Goal: Transaction & Acquisition: Download file/media

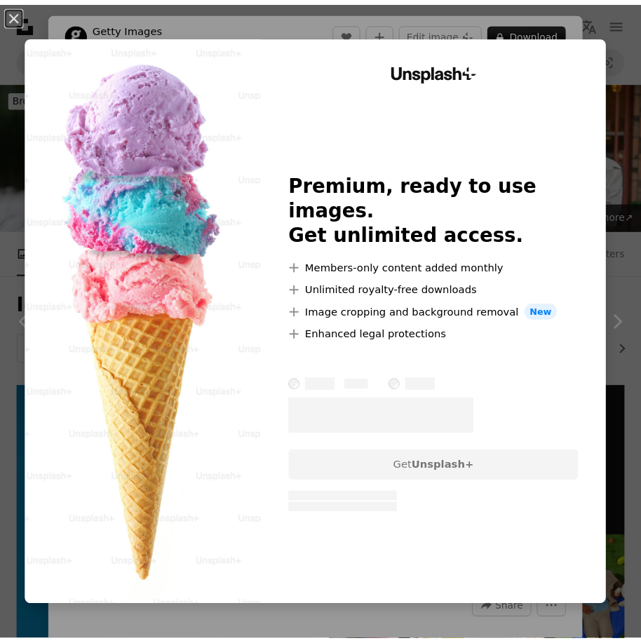
scroll to position [3691, 0]
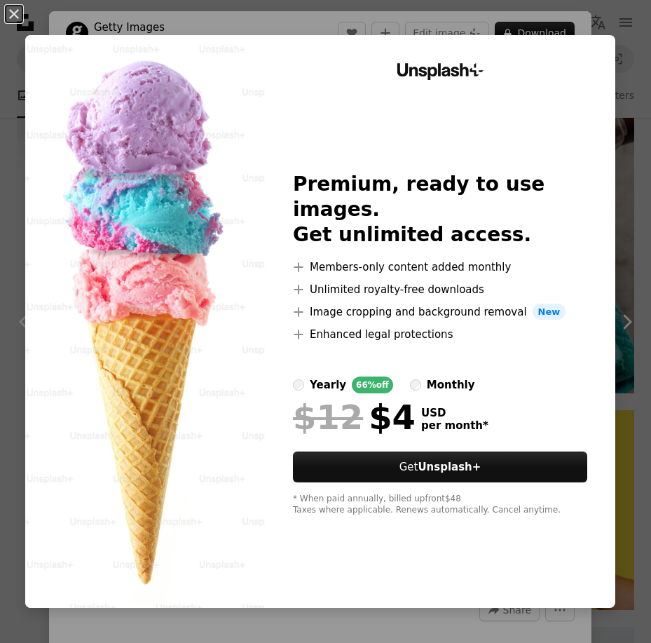
click at [620, 321] on div "An X shape Unsplash+ Premium, ready to use images. Get unlimited access. A plus…" at bounding box center [325, 321] width 651 height 643
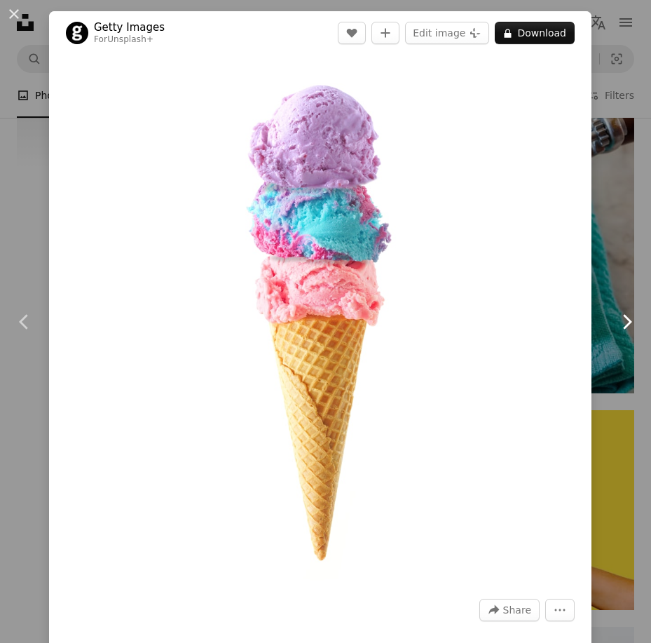
click at [609, 308] on link "Chevron right" at bounding box center [626, 321] width 49 height 135
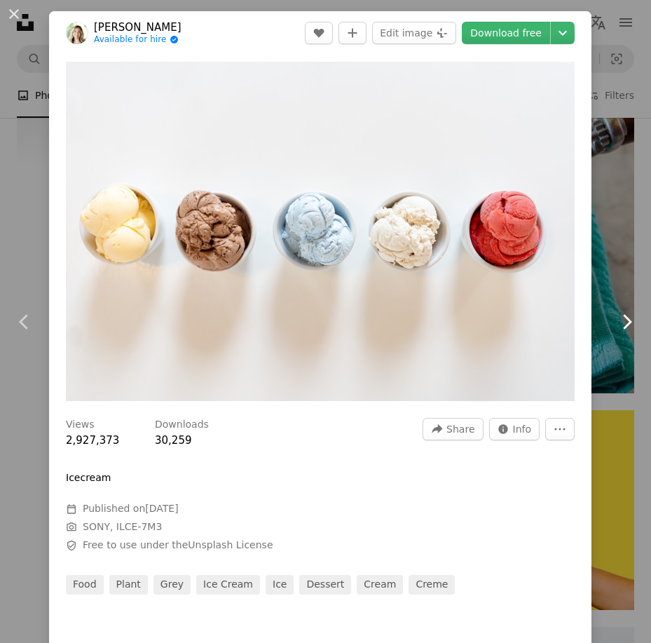
click at [615, 316] on icon "Chevron right" at bounding box center [626, 321] width 22 height 22
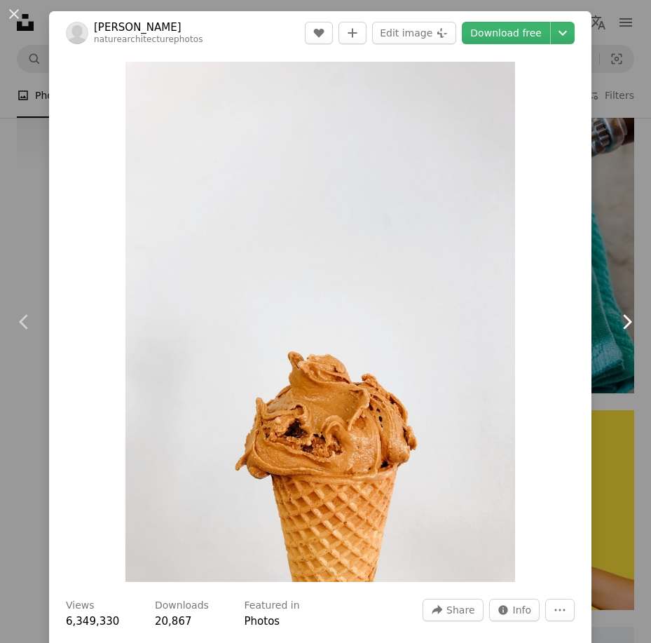
click at [623, 318] on icon at bounding box center [627, 321] width 9 height 15
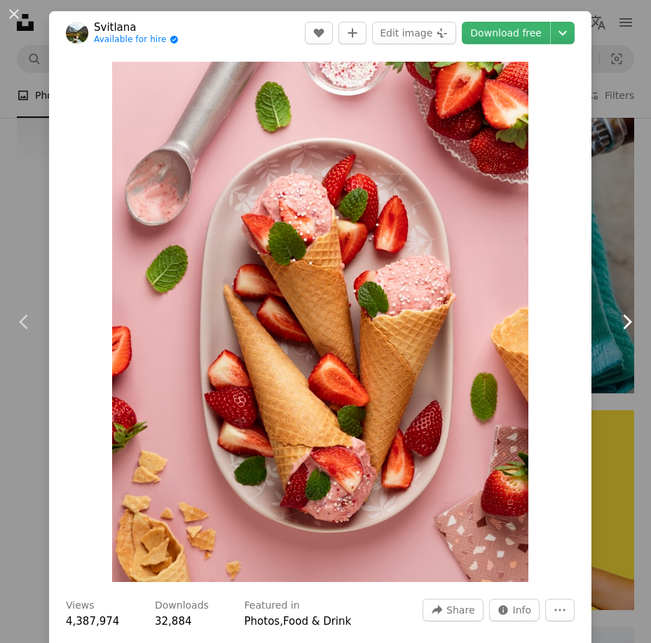
click at [623, 318] on icon at bounding box center [627, 321] width 9 height 15
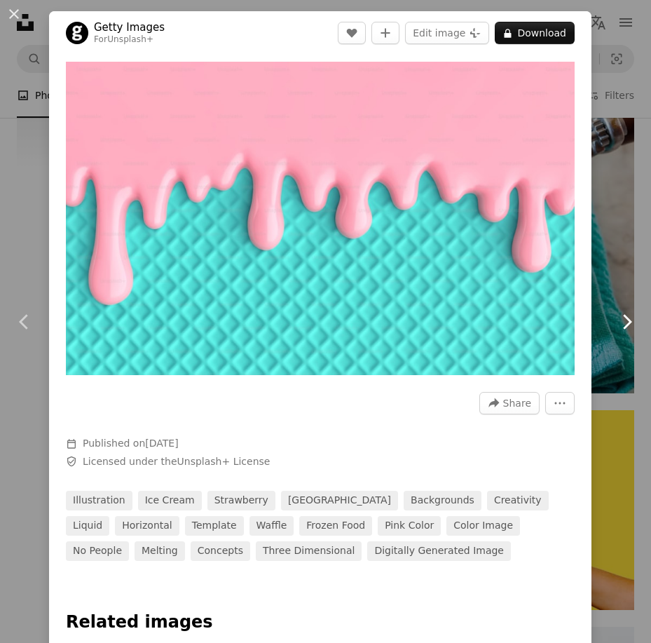
click at [623, 318] on icon at bounding box center [627, 321] width 9 height 15
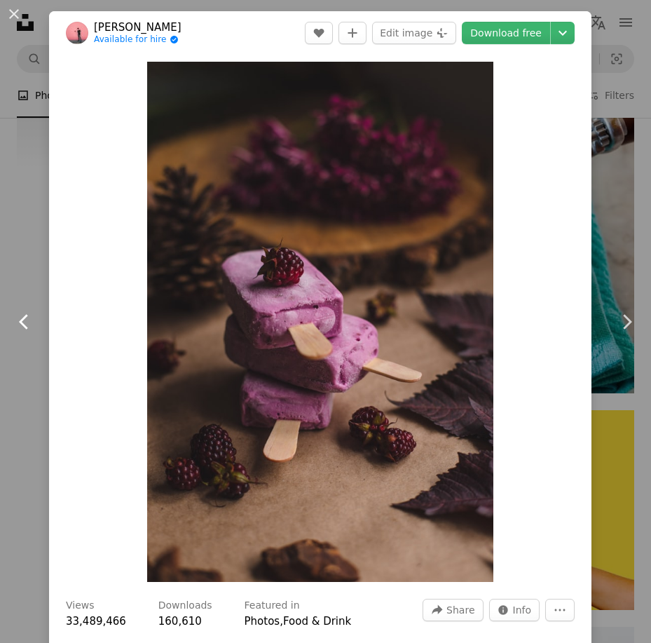
click at [25, 322] on icon "Chevron left" at bounding box center [24, 321] width 22 height 22
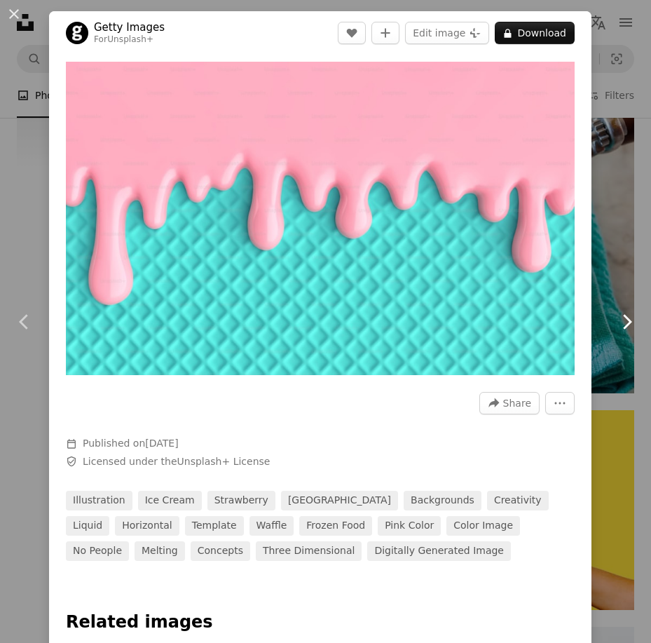
click at [615, 311] on icon "Chevron right" at bounding box center [626, 321] width 22 height 22
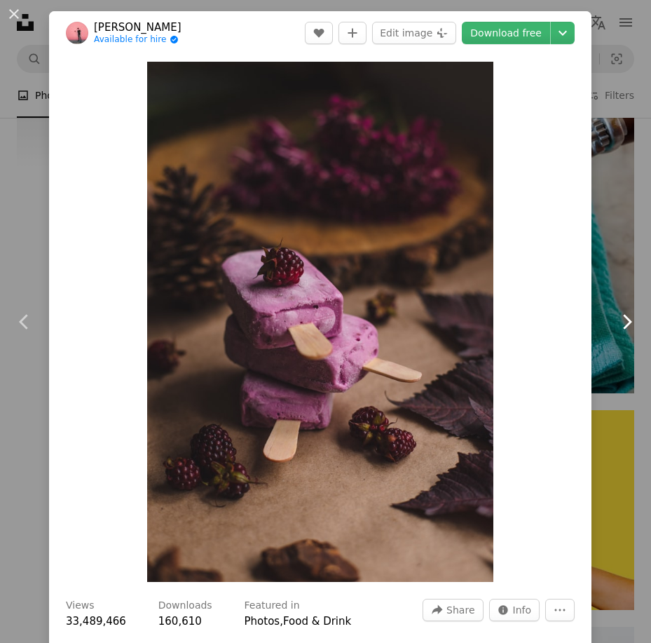
click at [620, 324] on icon "Chevron right" at bounding box center [626, 321] width 22 height 22
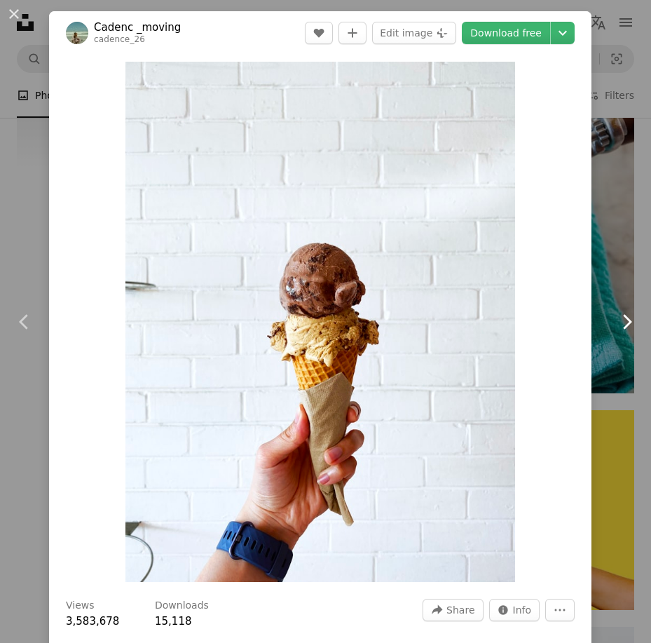
click at [620, 324] on icon "Chevron right" at bounding box center [626, 321] width 22 height 22
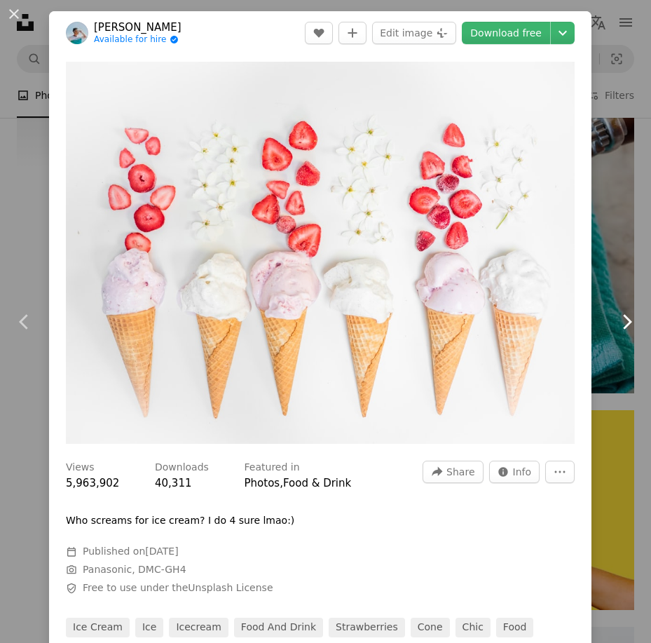
click at [620, 324] on icon "Chevron right" at bounding box center [626, 321] width 22 height 22
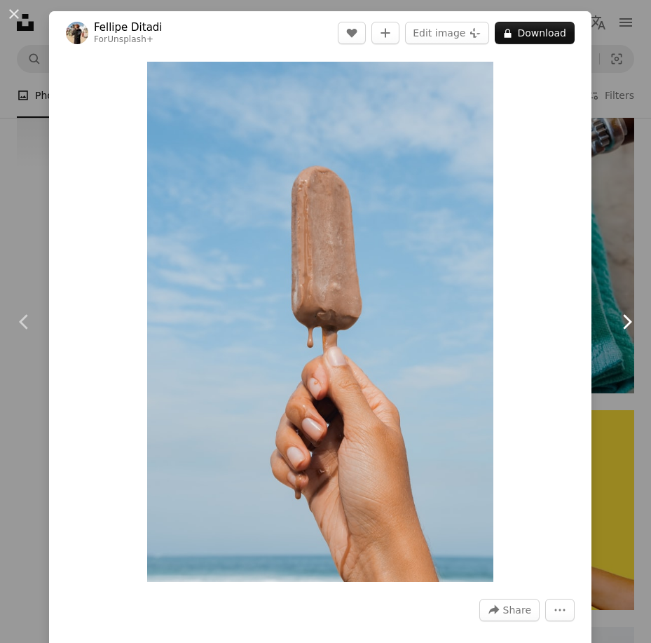
click at [620, 324] on icon "Chevron right" at bounding box center [626, 321] width 22 height 22
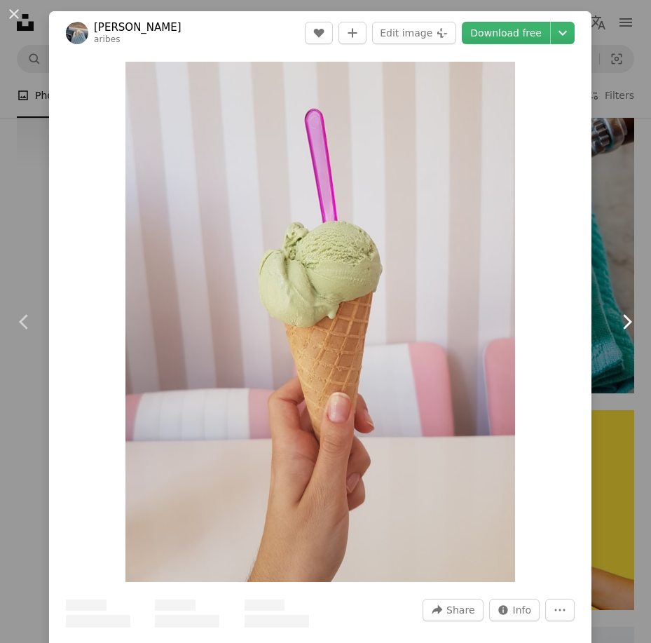
click at [620, 324] on icon "Chevron right" at bounding box center [626, 321] width 22 height 22
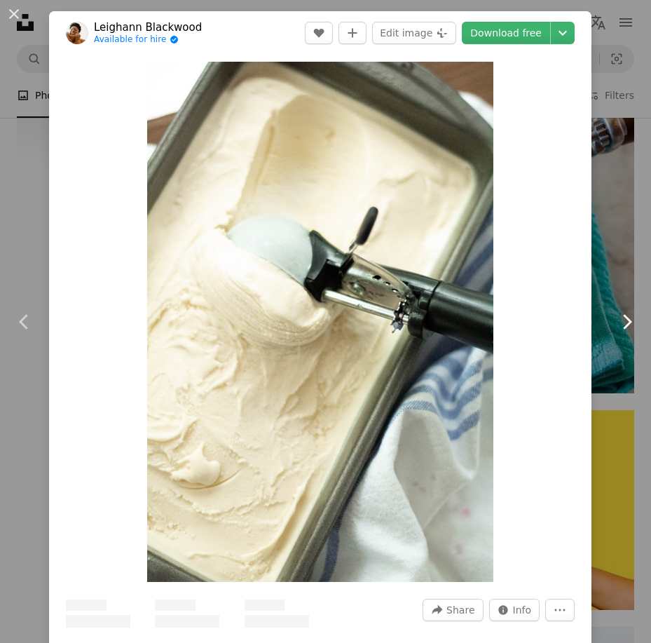
click at [620, 324] on icon "Chevron right" at bounding box center [626, 321] width 22 height 22
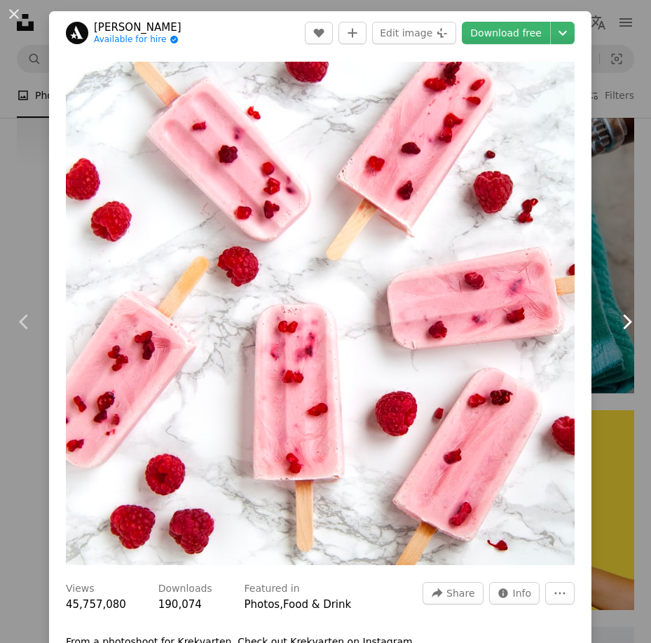
click at [620, 324] on icon "Chevron right" at bounding box center [626, 321] width 22 height 22
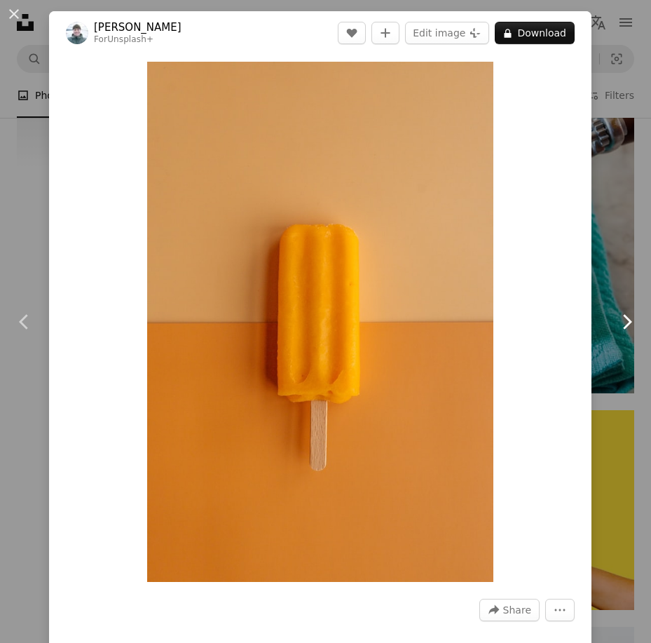
click at [620, 324] on icon "Chevron right" at bounding box center [626, 321] width 22 height 22
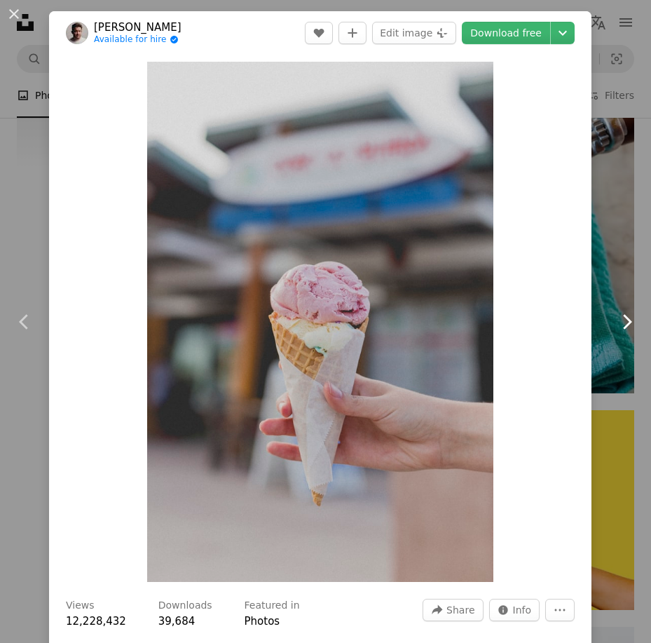
click at [620, 324] on icon "Chevron right" at bounding box center [626, 321] width 22 height 22
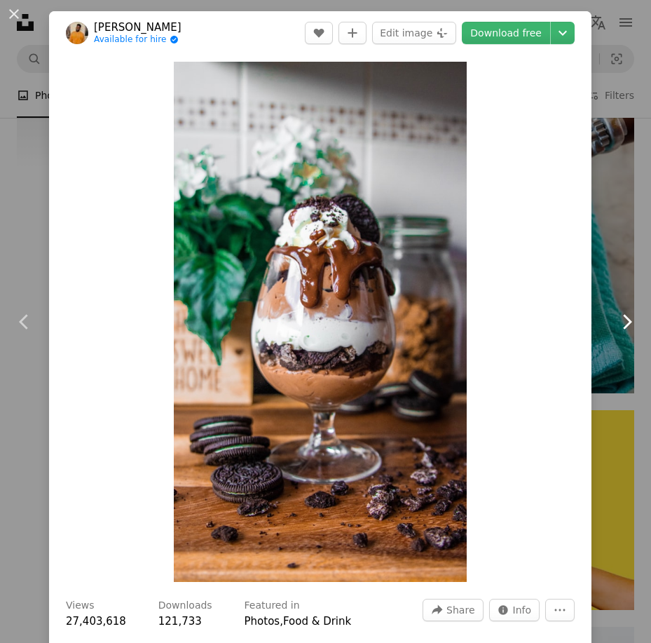
click at [620, 324] on icon "Chevron right" at bounding box center [626, 321] width 22 height 22
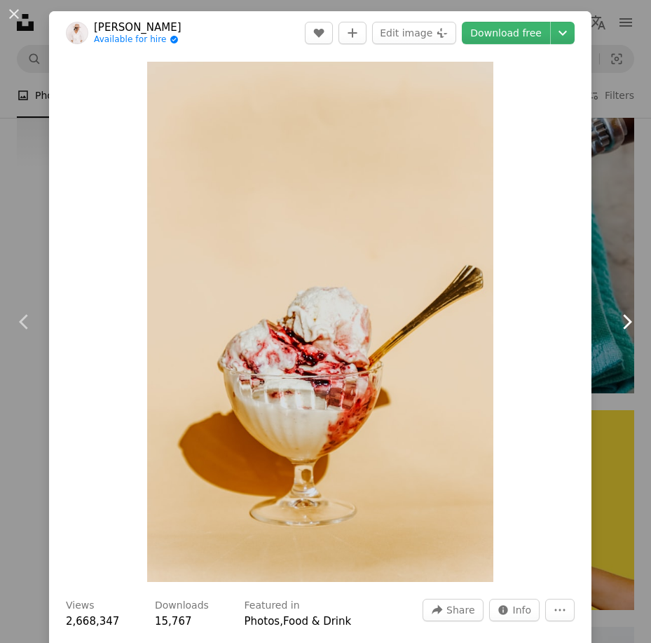
click at [615, 321] on icon "Chevron right" at bounding box center [626, 321] width 22 height 22
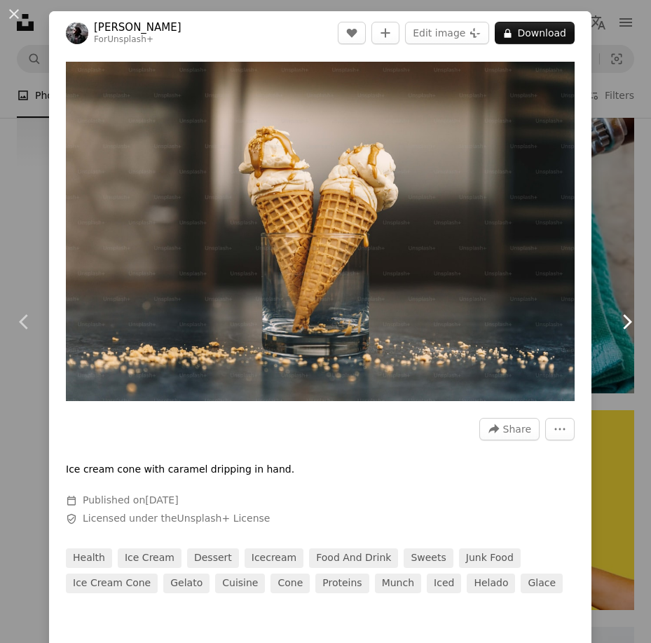
click at [615, 321] on icon "Chevron right" at bounding box center [626, 321] width 22 height 22
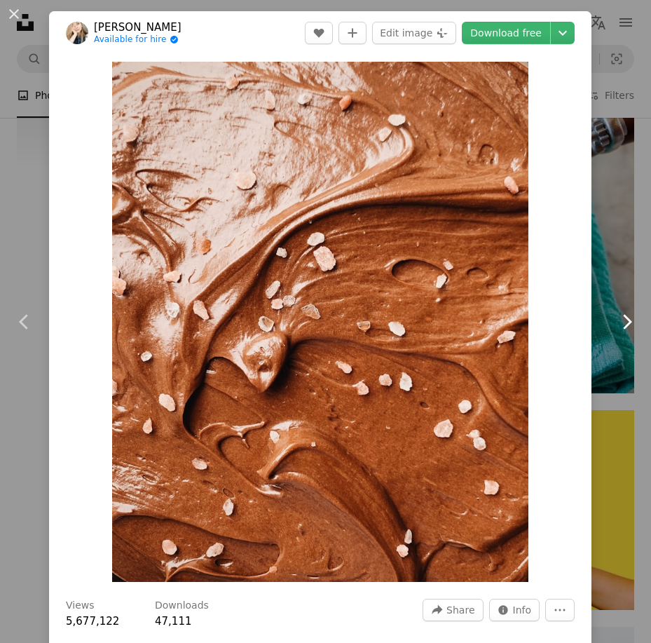
click at [615, 321] on icon "Chevron right" at bounding box center [626, 321] width 22 height 22
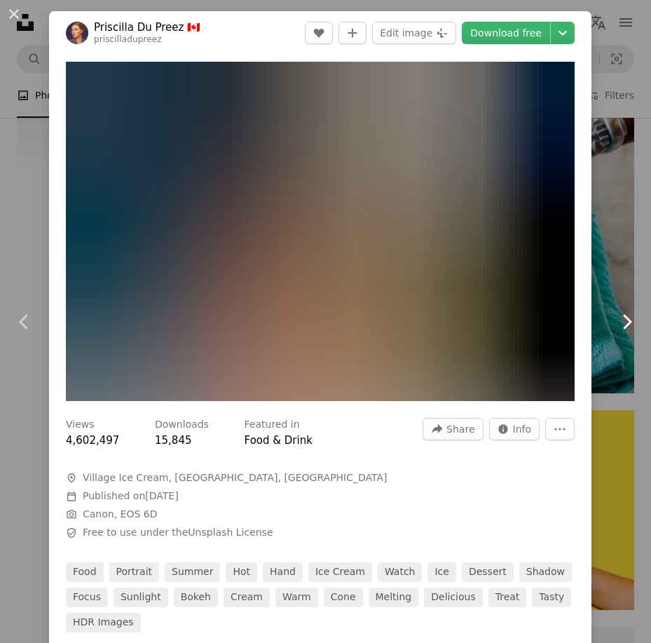
click at [615, 321] on icon "Chevron right" at bounding box center [626, 321] width 22 height 22
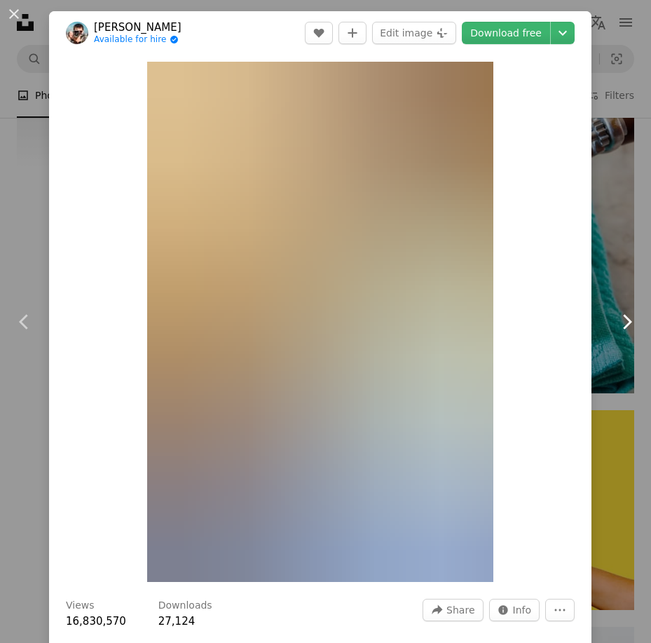
click at [615, 321] on icon "Chevron right" at bounding box center [626, 321] width 22 height 22
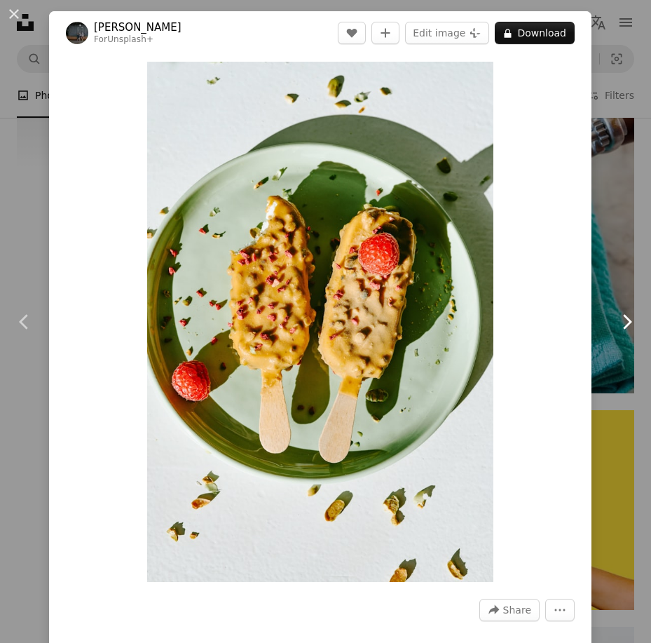
click at [615, 321] on icon "Chevron right" at bounding box center [626, 321] width 22 height 22
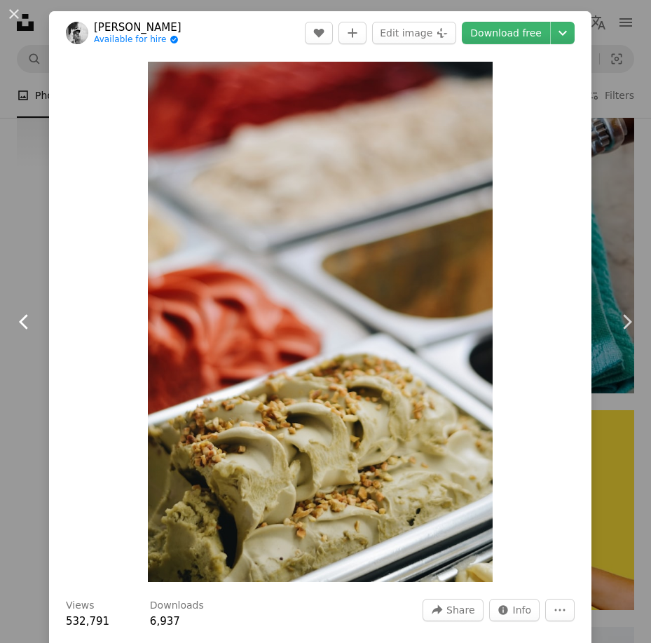
click at [22, 328] on icon "Chevron left" at bounding box center [24, 321] width 22 height 22
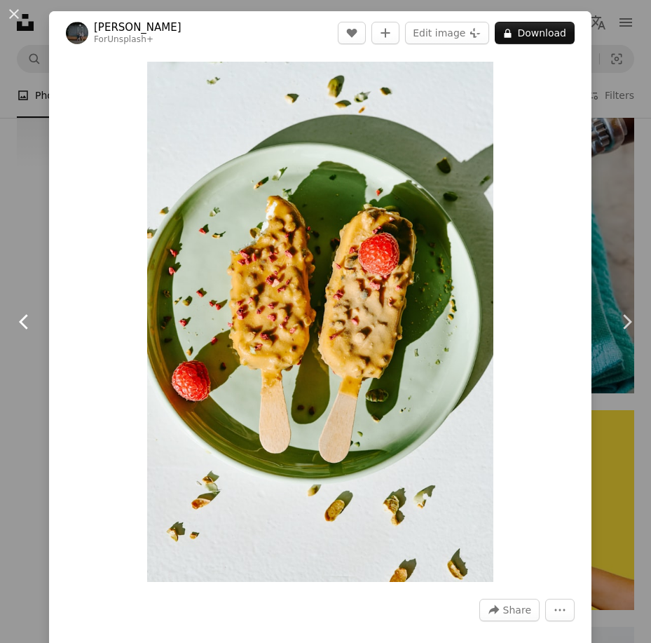
click at [22, 328] on icon "Chevron left" at bounding box center [24, 321] width 22 height 22
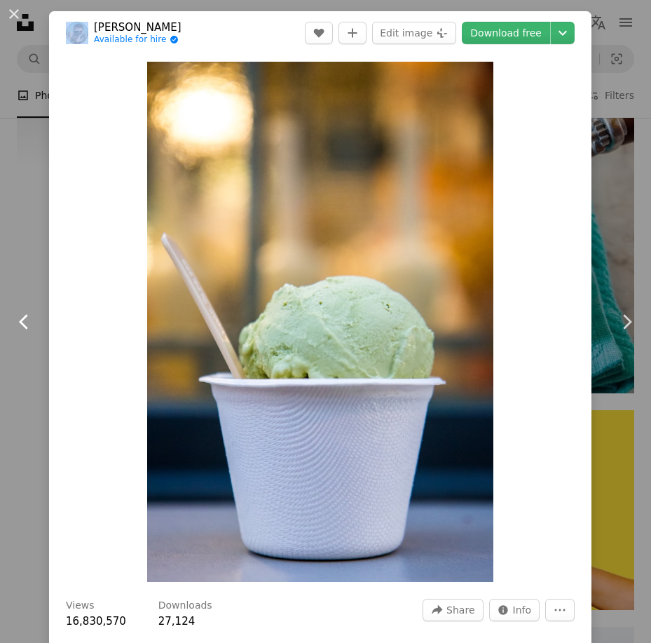
click at [22, 328] on icon "Chevron left" at bounding box center [24, 321] width 22 height 22
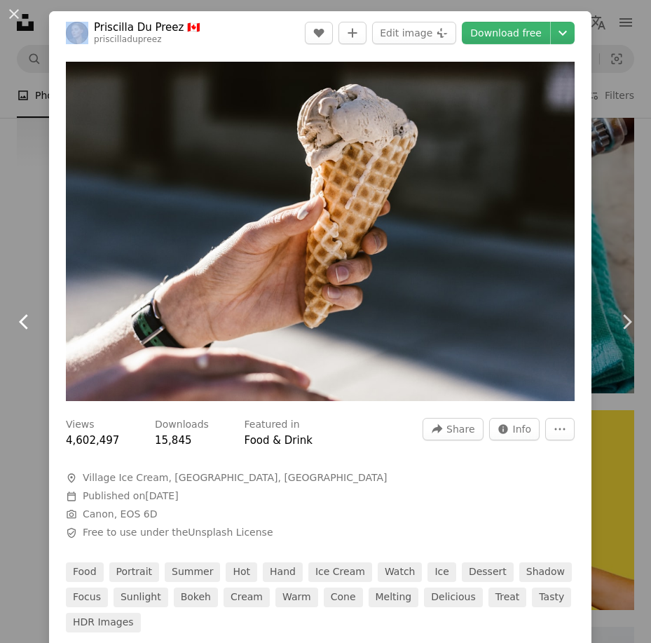
click at [22, 328] on icon "Chevron left" at bounding box center [24, 321] width 22 height 22
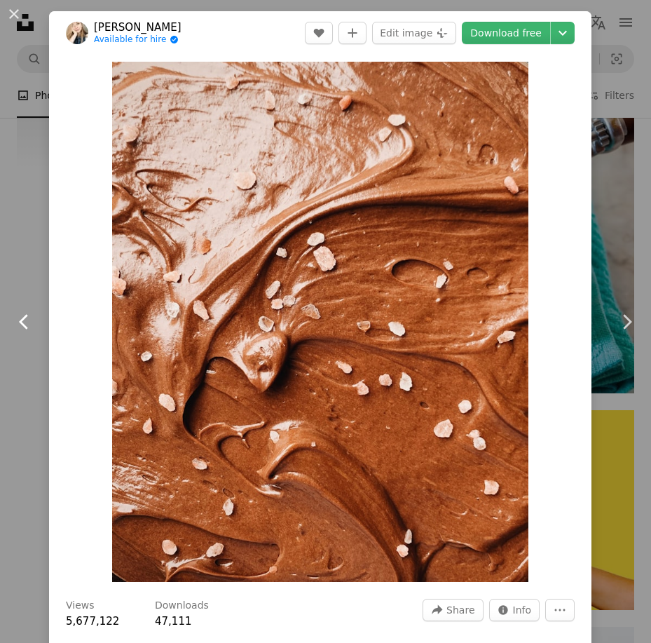
click at [22, 328] on icon "Chevron left" at bounding box center [24, 321] width 22 height 22
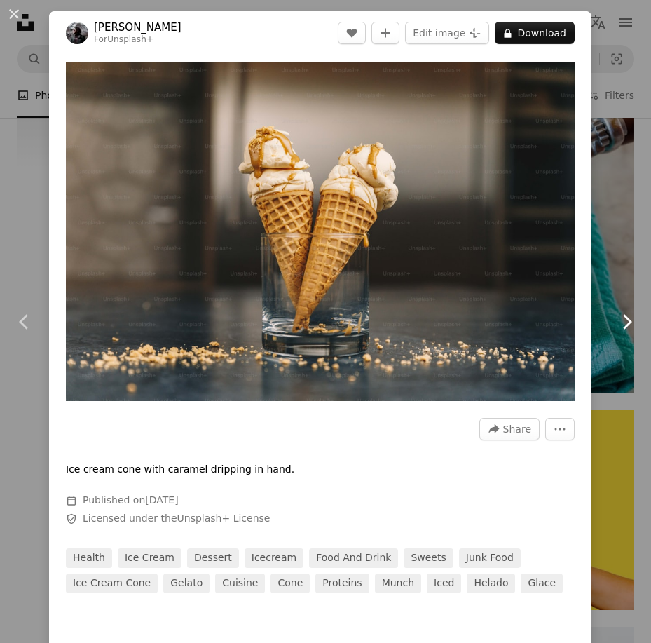
click at [623, 324] on icon at bounding box center [627, 321] width 9 height 15
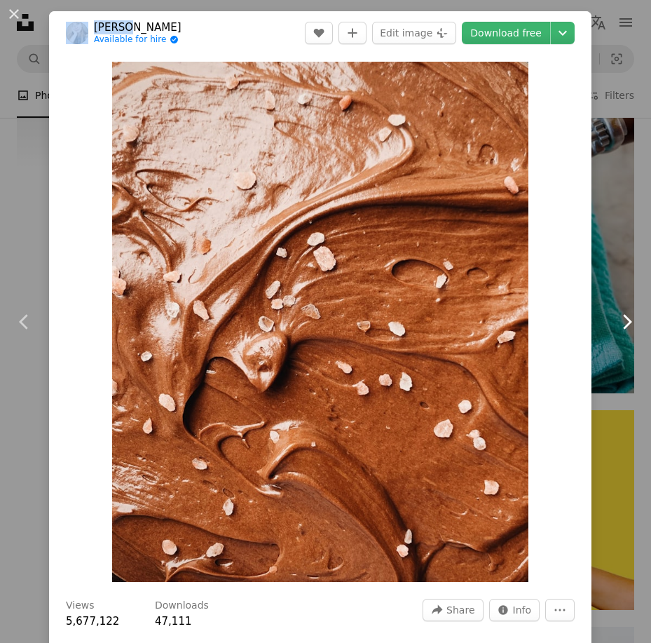
click at [623, 324] on icon at bounding box center [627, 321] width 9 height 15
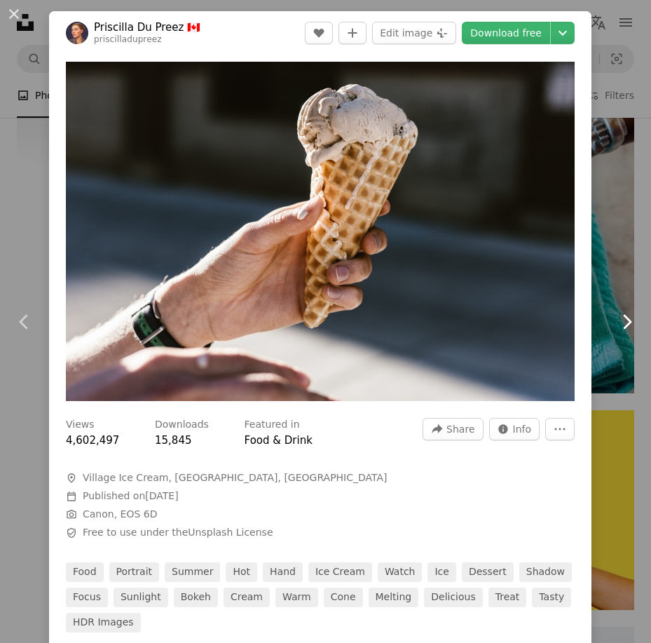
click at [623, 324] on icon at bounding box center [627, 321] width 9 height 15
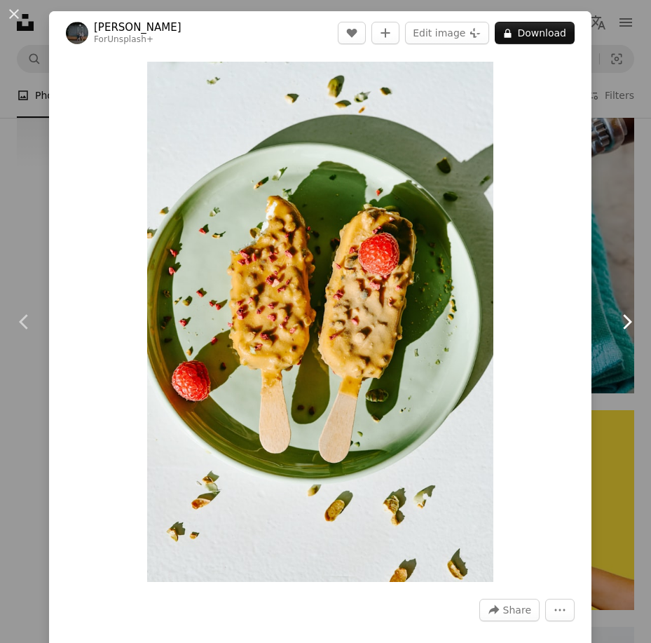
click at [623, 324] on icon at bounding box center [627, 321] width 9 height 15
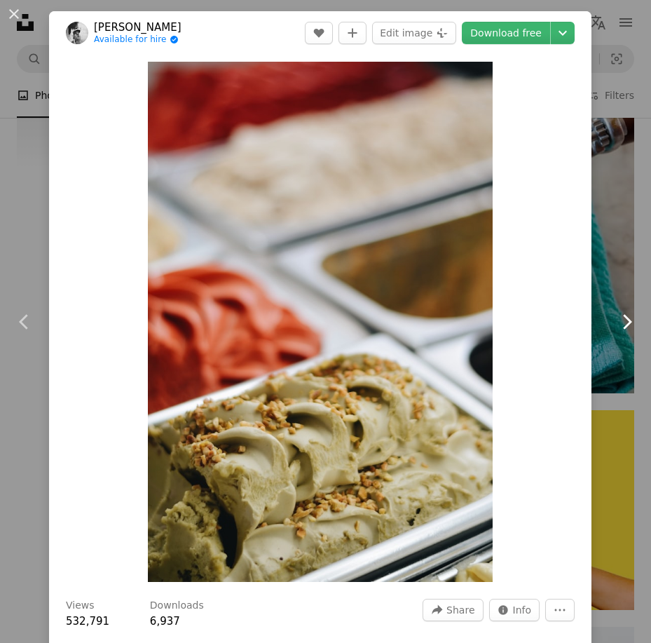
click at [623, 324] on icon at bounding box center [627, 321] width 9 height 15
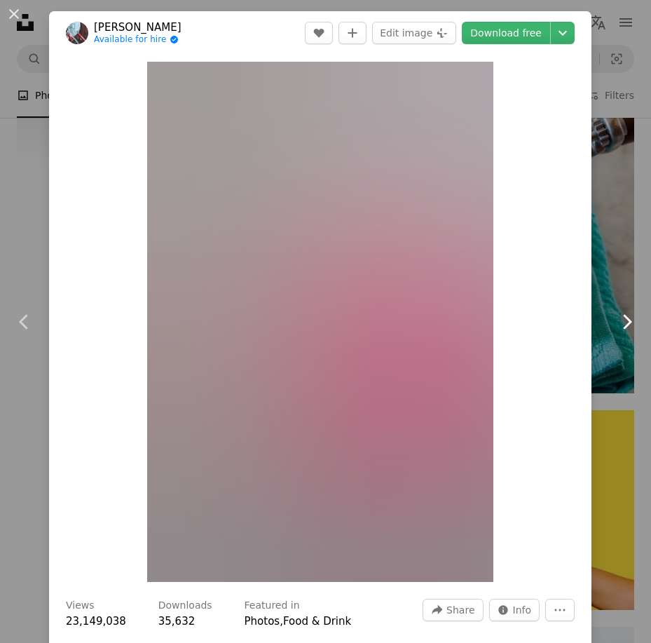
click at [623, 324] on icon at bounding box center [627, 321] width 9 height 15
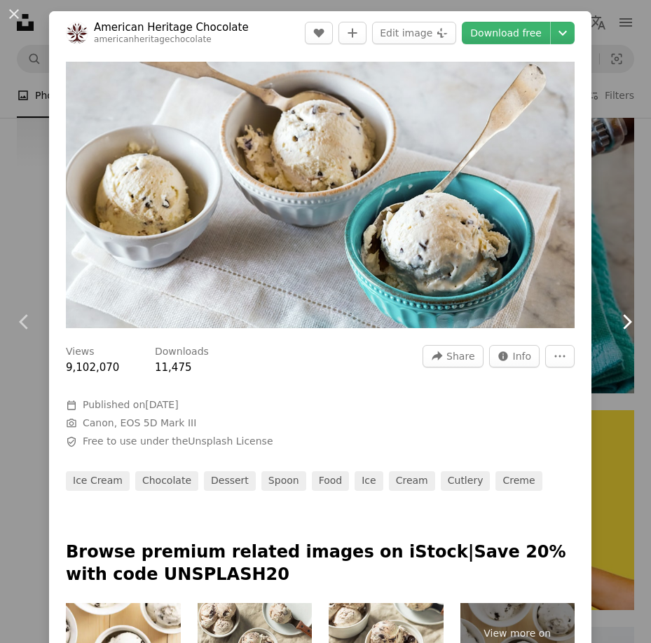
click at [623, 324] on icon at bounding box center [627, 321] width 9 height 15
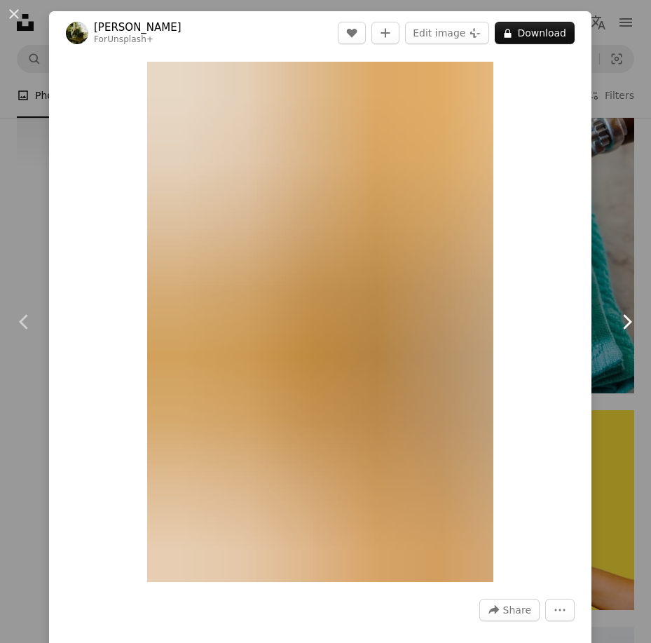
click at [623, 324] on icon at bounding box center [627, 321] width 9 height 15
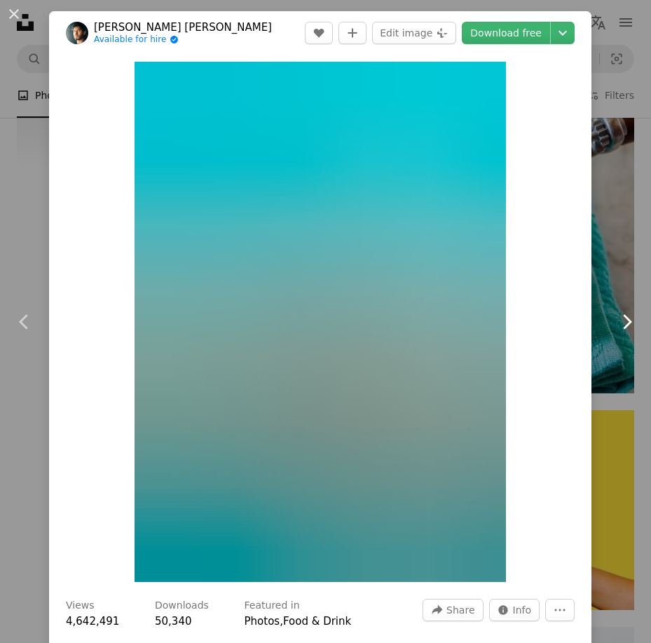
click at [623, 324] on icon at bounding box center [627, 321] width 9 height 15
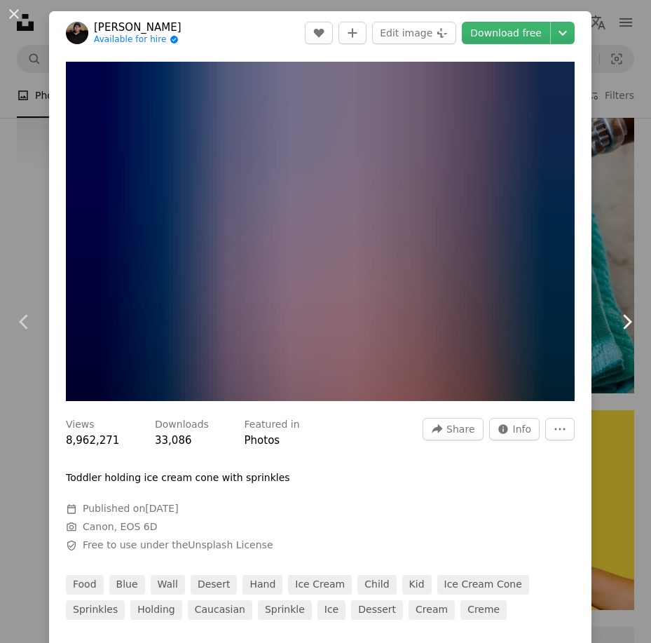
click at [623, 324] on icon at bounding box center [627, 321] width 9 height 15
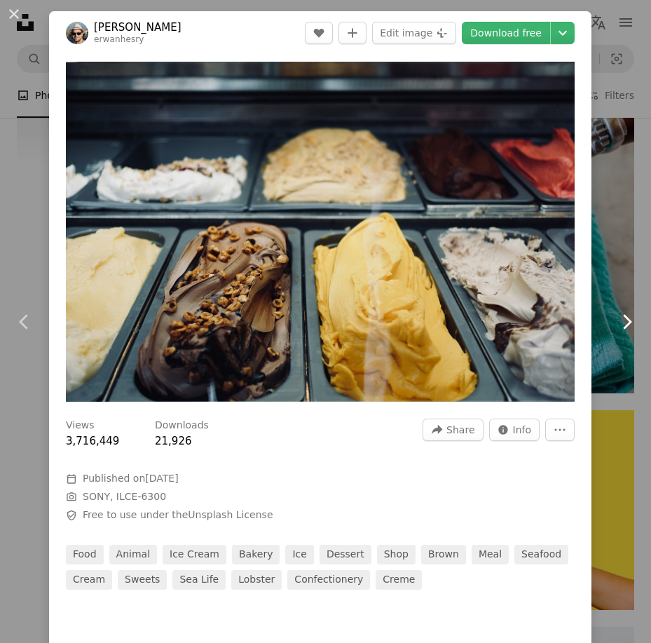
click at [623, 324] on icon at bounding box center [627, 321] width 9 height 15
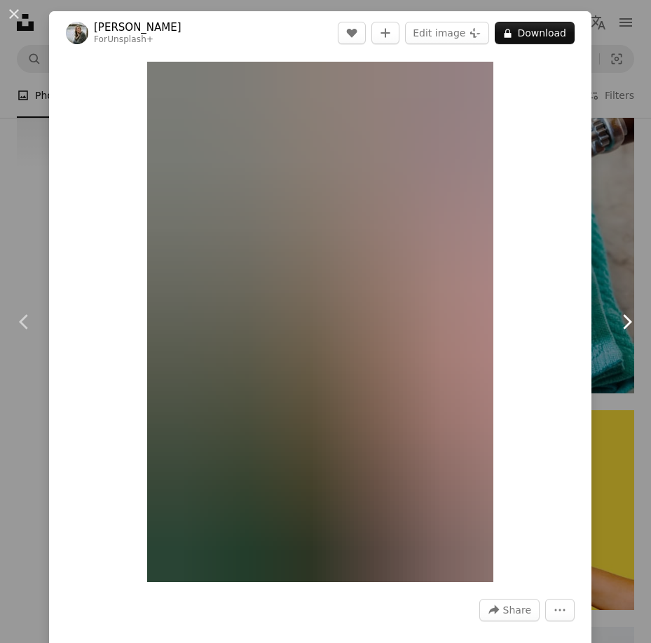
click at [623, 324] on icon at bounding box center [627, 321] width 9 height 15
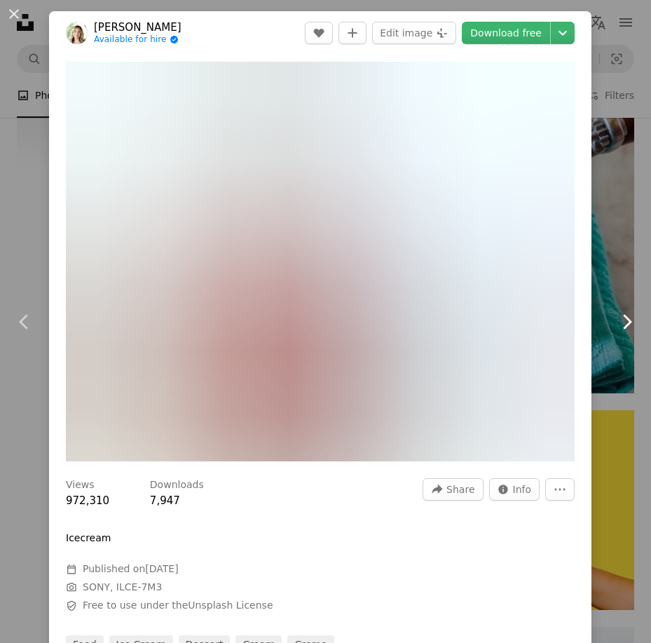
click at [623, 324] on icon at bounding box center [627, 321] width 9 height 15
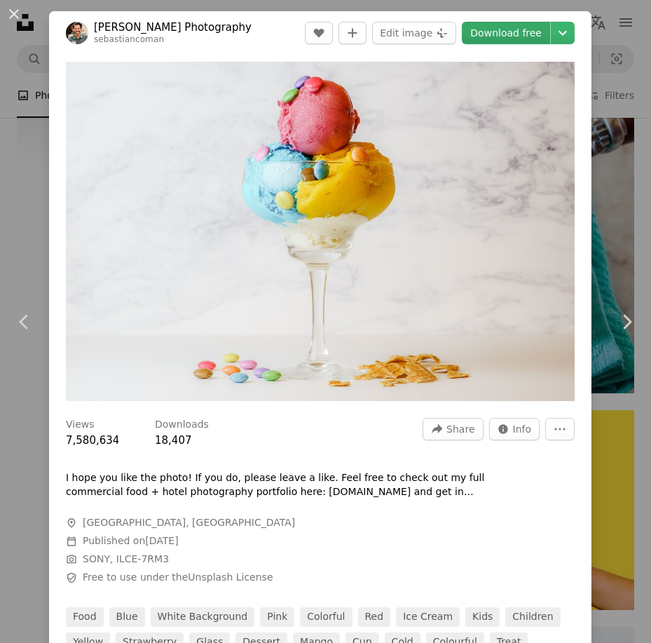
click at [491, 28] on link "Download free" at bounding box center [506, 33] width 88 height 22
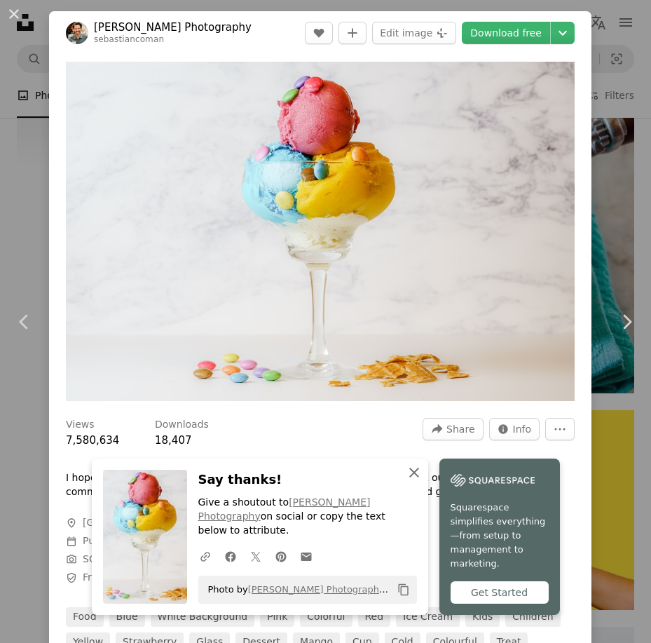
click at [409, 481] on icon "An X shape" at bounding box center [414, 472] width 17 height 17
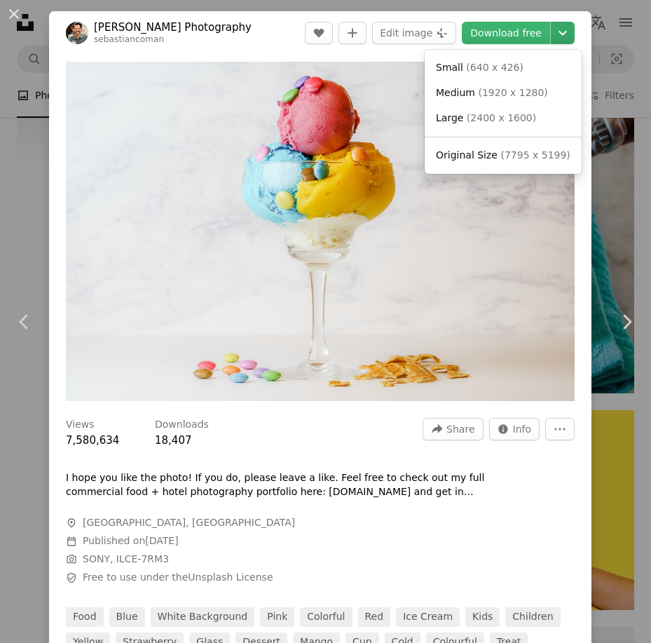
click at [553, 40] on icon "Chevron down" at bounding box center [563, 33] width 22 height 17
click at [500, 151] on span "( 7795 x 5199 )" at bounding box center [534, 154] width 69 height 11
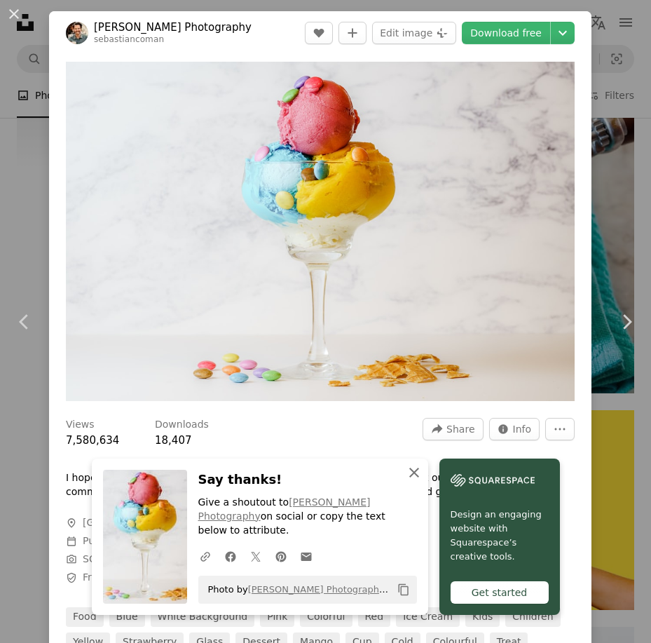
click at [406, 481] on icon "An X shape" at bounding box center [414, 472] width 17 height 17
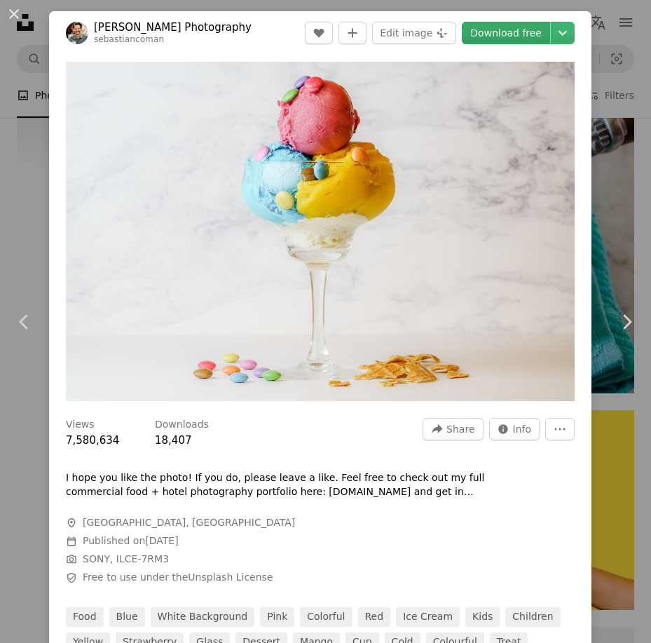
click at [485, 28] on link "Download free" at bounding box center [506, 33] width 88 height 22
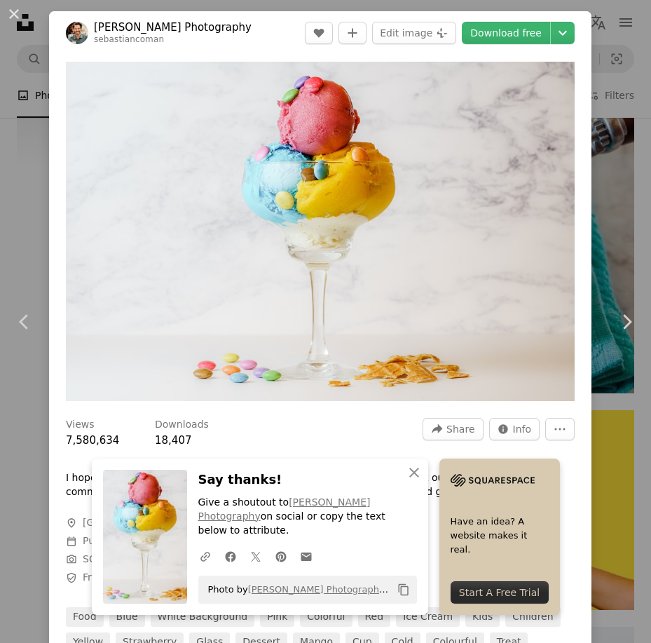
click at [242, 522] on p "Give a shoutout to [PERSON_NAME] Photography on social or copy the text below t…" at bounding box center [307, 516] width 219 height 42
click at [410, 477] on icon "button" at bounding box center [414, 472] width 10 height 10
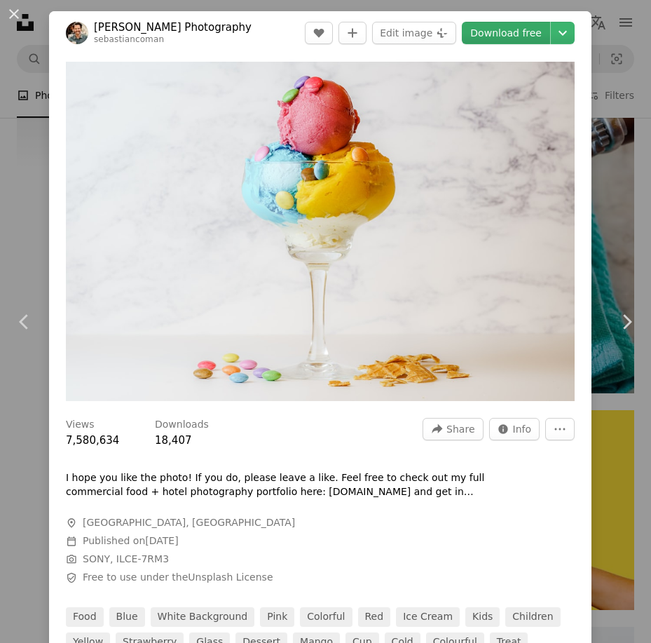
click at [512, 32] on link "Download free" at bounding box center [506, 33] width 88 height 22
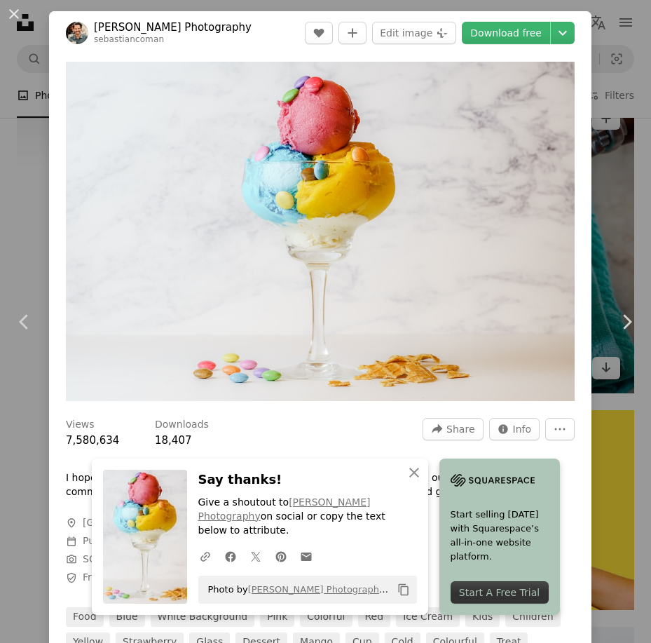
drag, startPoint x: 512, startPoint y: 32, endPoint x: 608, endPoint y: 241, distance: 230.8
click at [608, 241] on div "An X shape Chevron left Chevron right An X shape Close Say thanks! Give a shout…" at bounding box center [325, 321] width 651 height 643
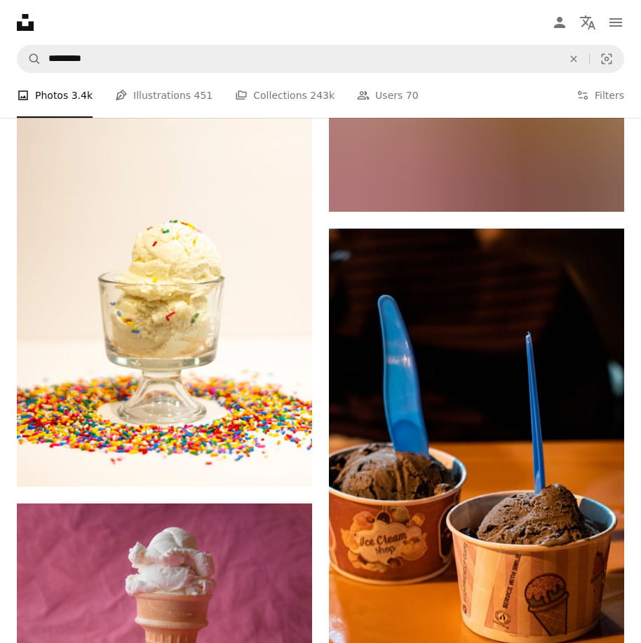
scroll to position [25627, 0]
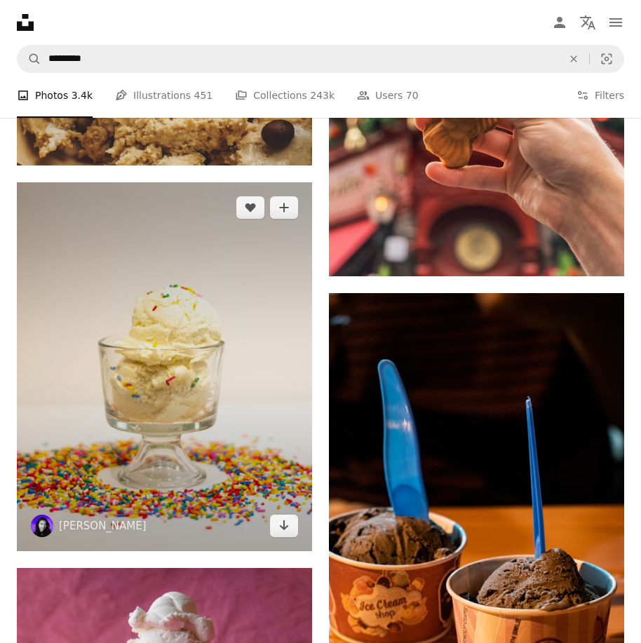
click at [256, 392] on img at bounding box center [164, 366] width 295 height 369
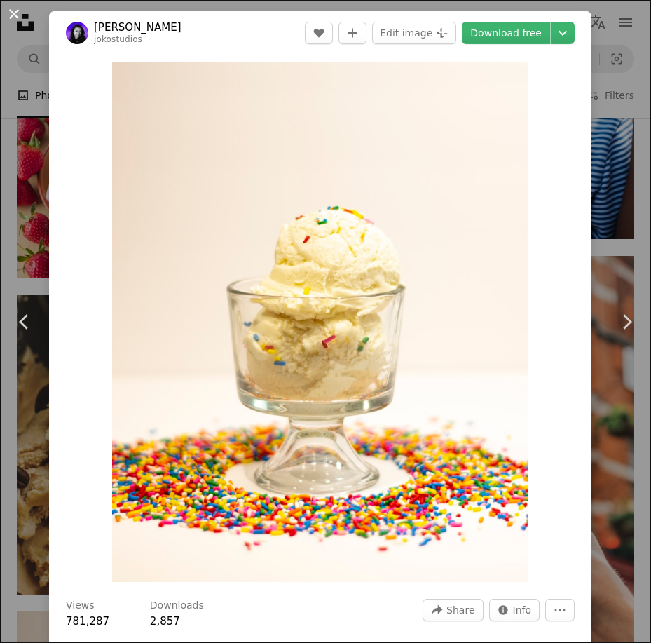
click at [13, 10] on button "An X shape" at bounding box center [14, 14] width 17 height 17
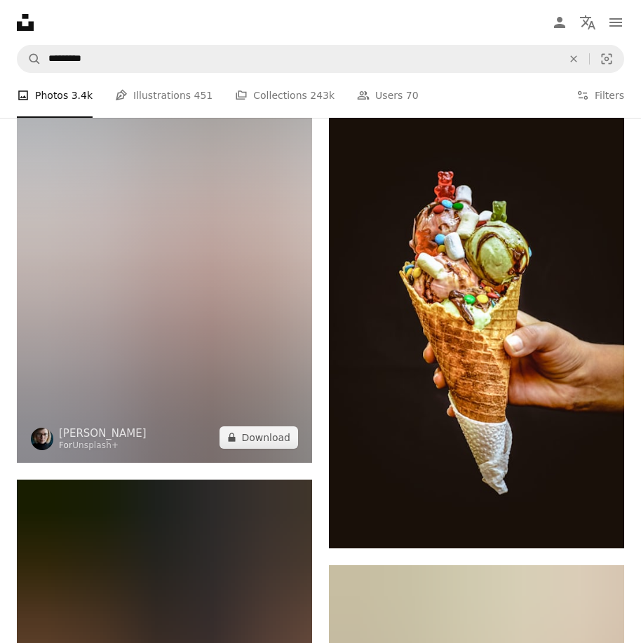
scroll to position [46022, 0]
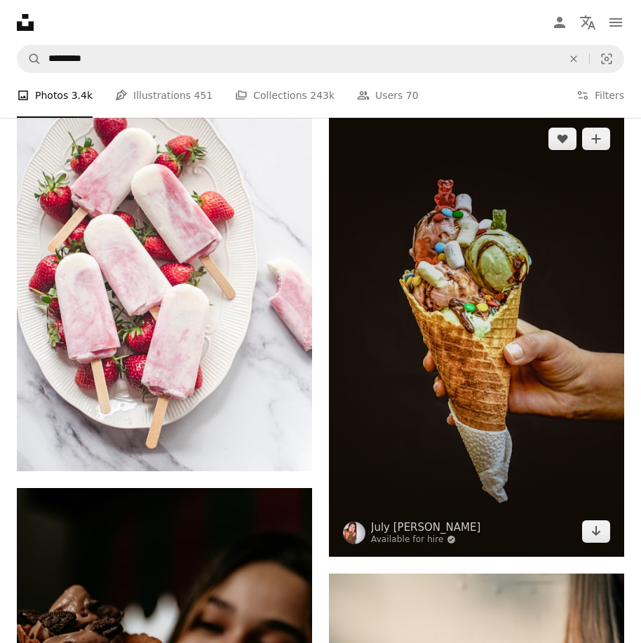
click at [444, 308] on img at bounding box center [476, 335] width 295 height 443
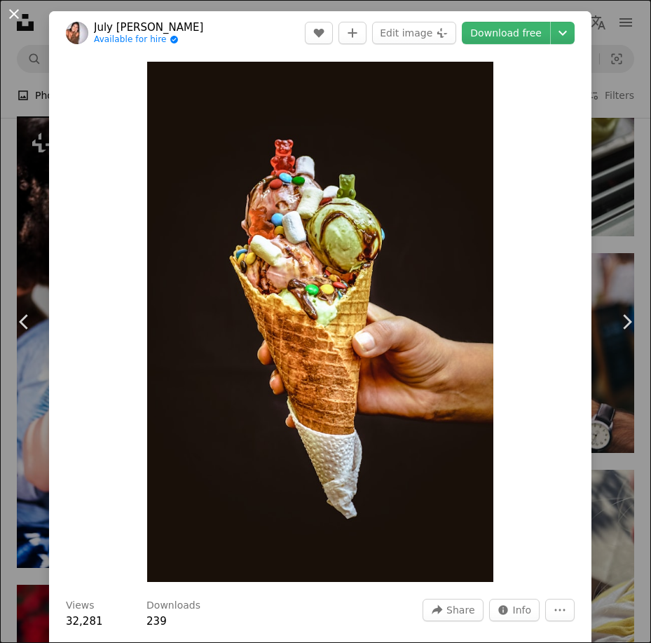
click at [13, 11] on button "An X shape" at bounding box center [14, 14] width 17 height 17
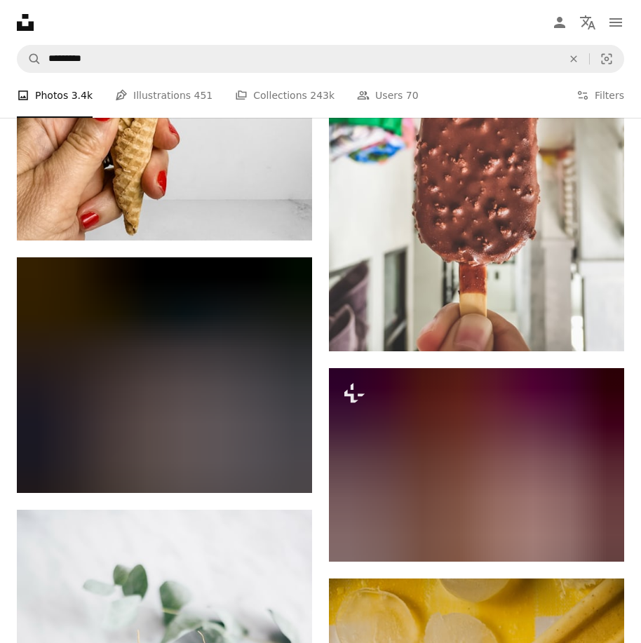
scroll to position [50478, 0]
